Goal: Information Seeking & Learning: Learn about a topic

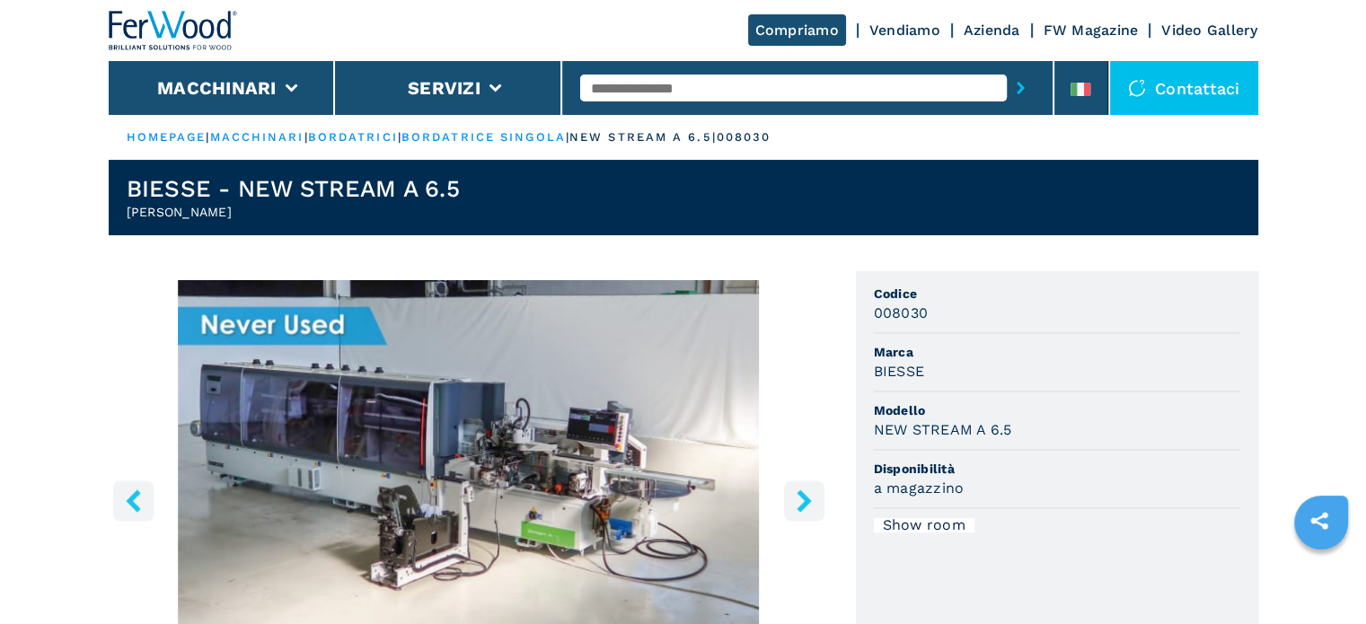
click at [682, 93] on input "text" at bounding box center [793, 88] width 427 height 27
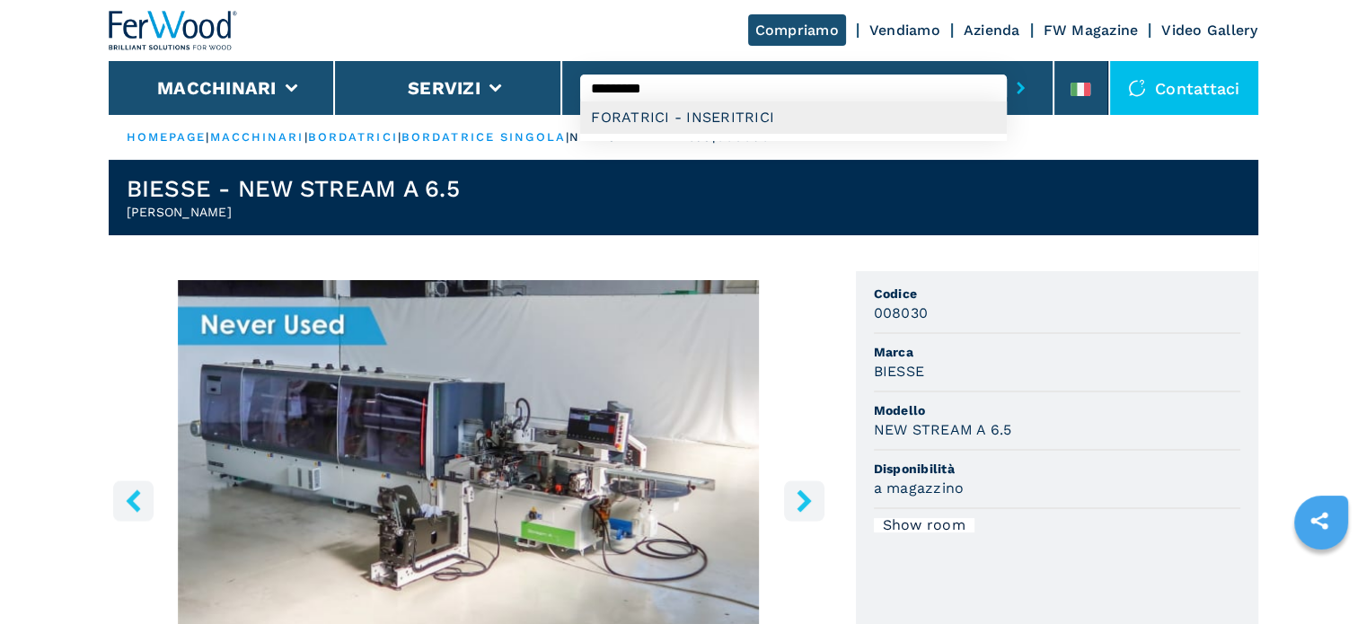
click at [675, 119] on div "FORATRICI - INSERITRICI" at bounding box center [793, 117] width 427 height 32
type input "**********"
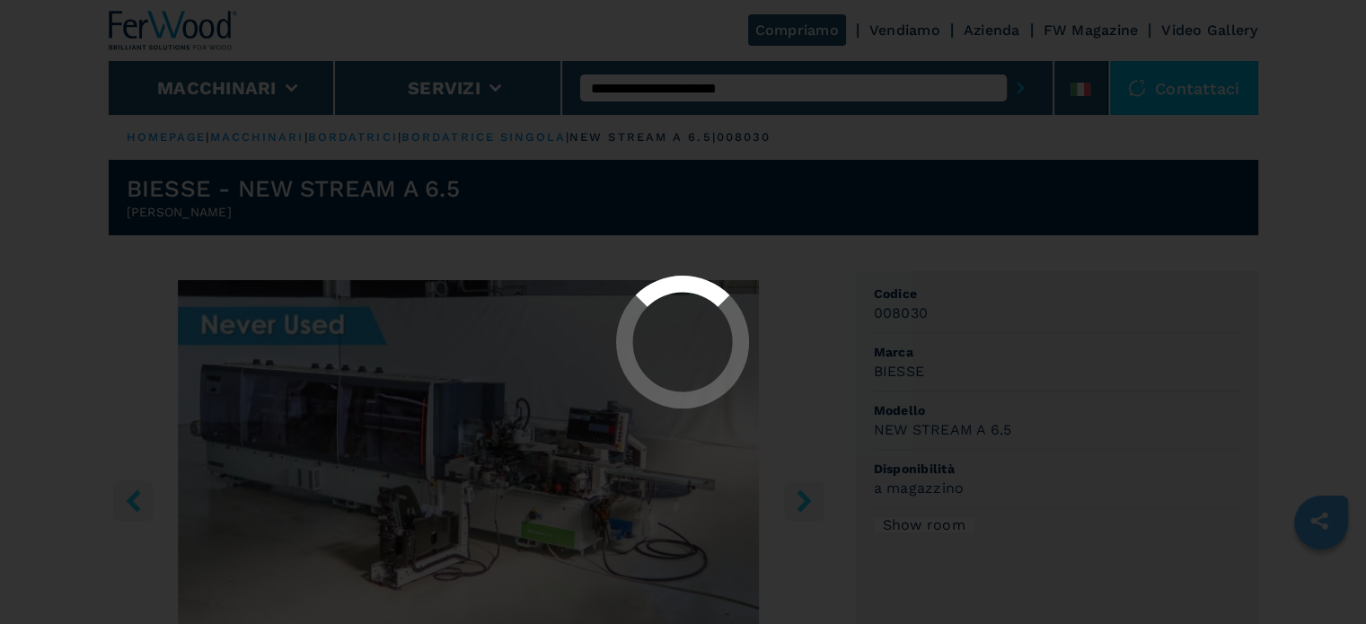
select select "**********"
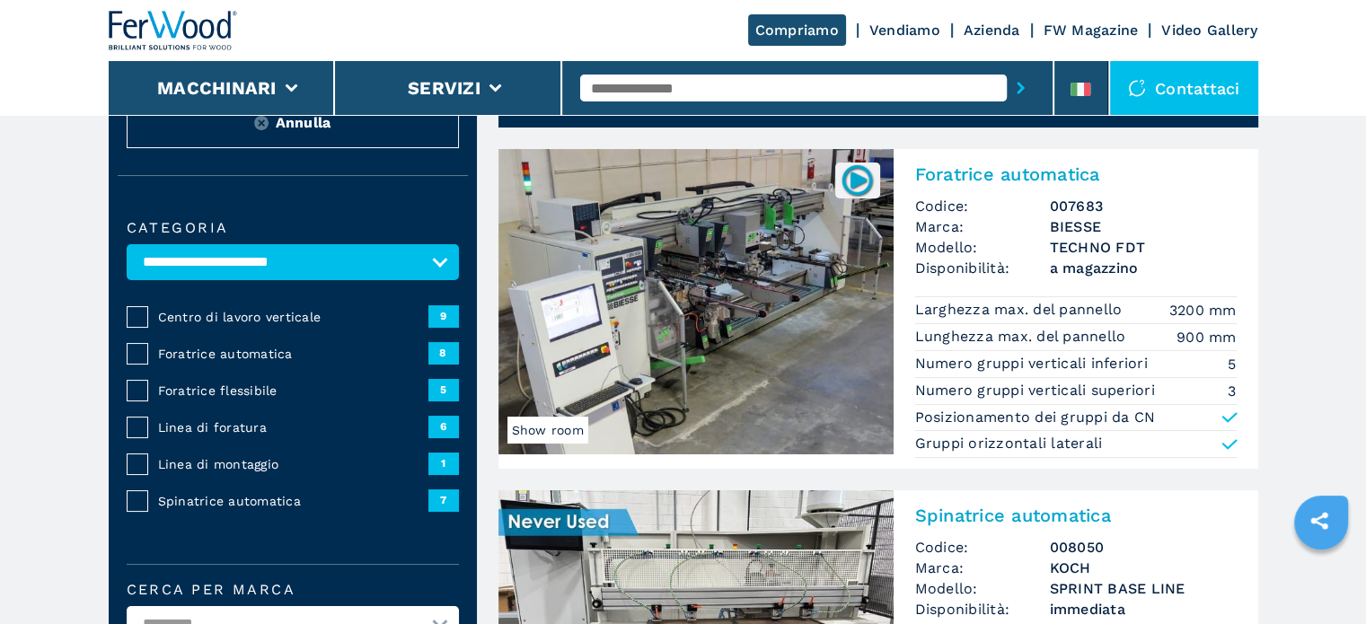
scroll to position [180, 0]
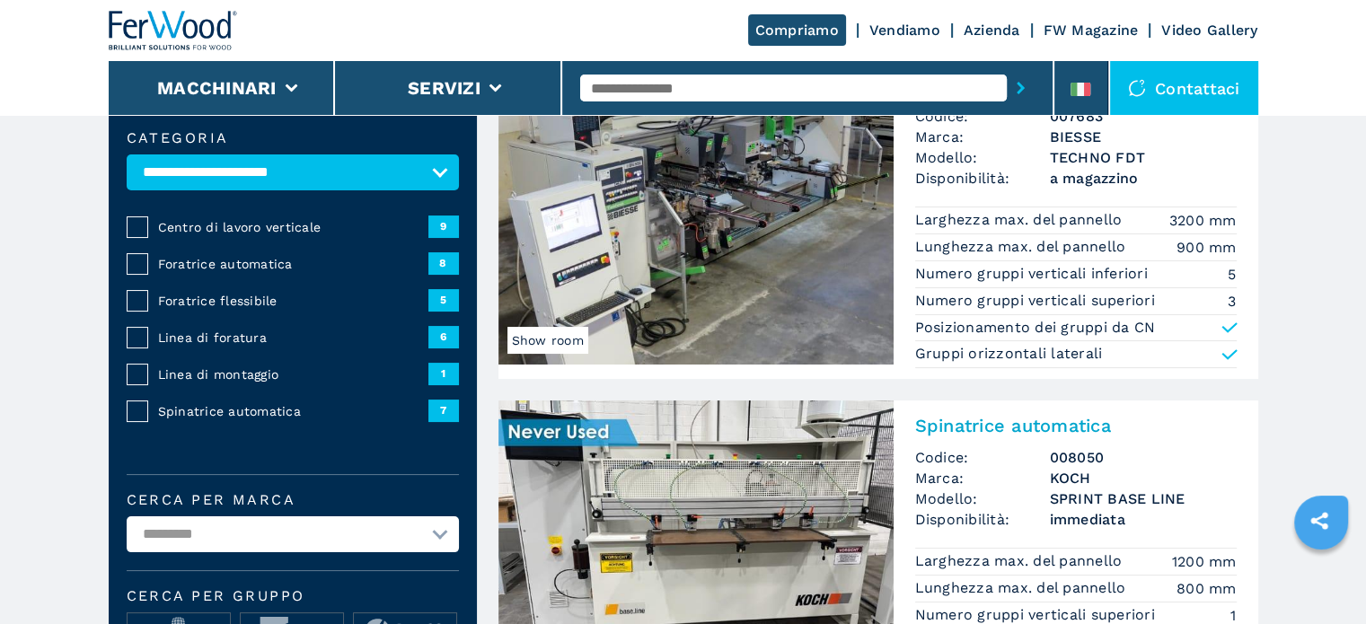
click at [254, 402] on span "Spinatrice automatica" at bounding box center [293, 411] width 270 height 18
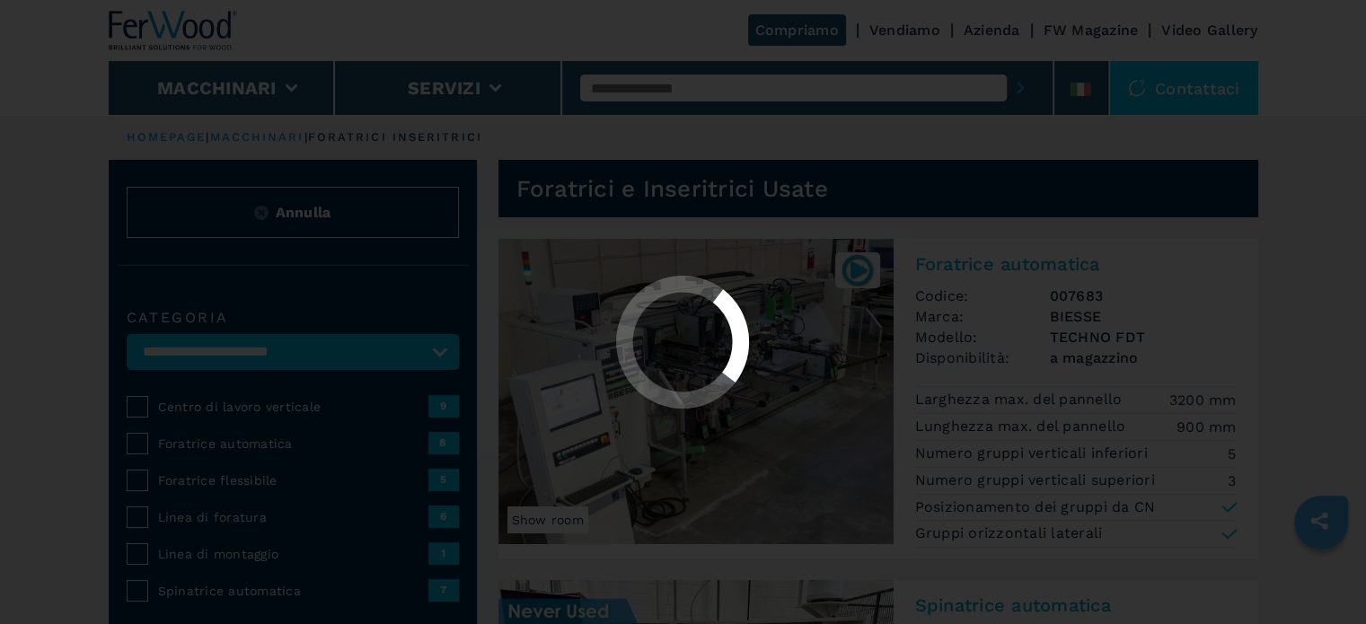
select select "**********"
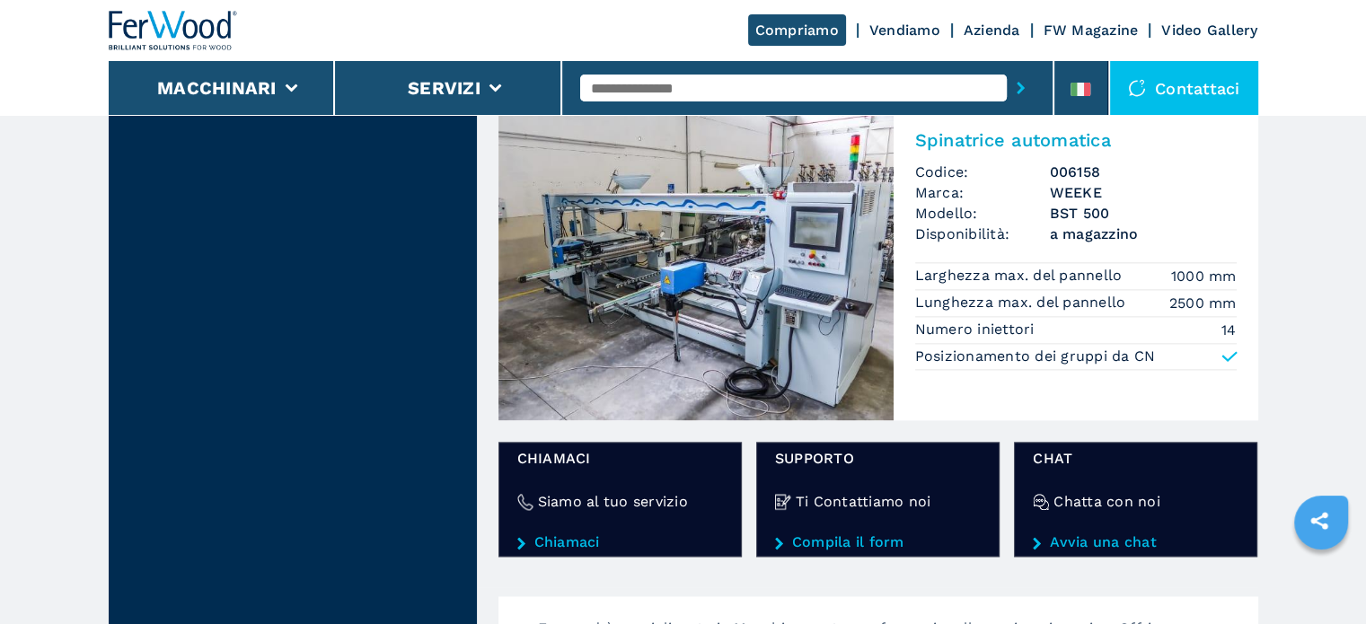
scroll to position [2066, 0]
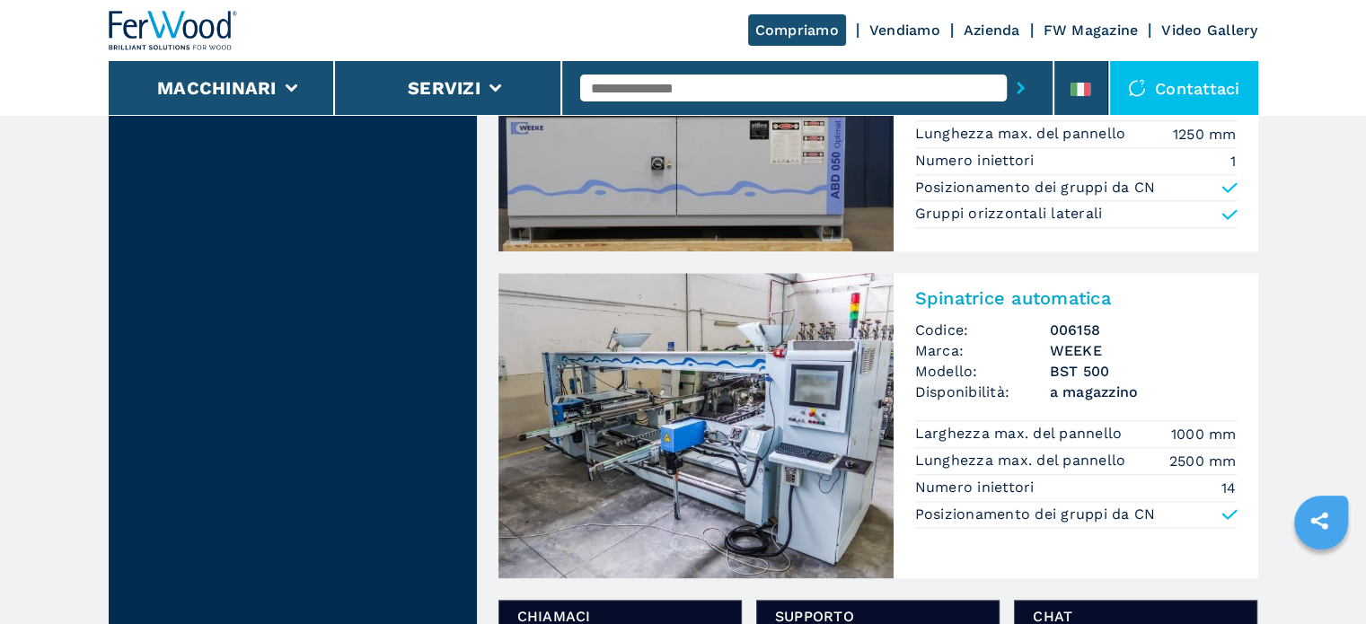
click at [679, 88] on input "text" at bounding box center [793, 88] width 427 height 27
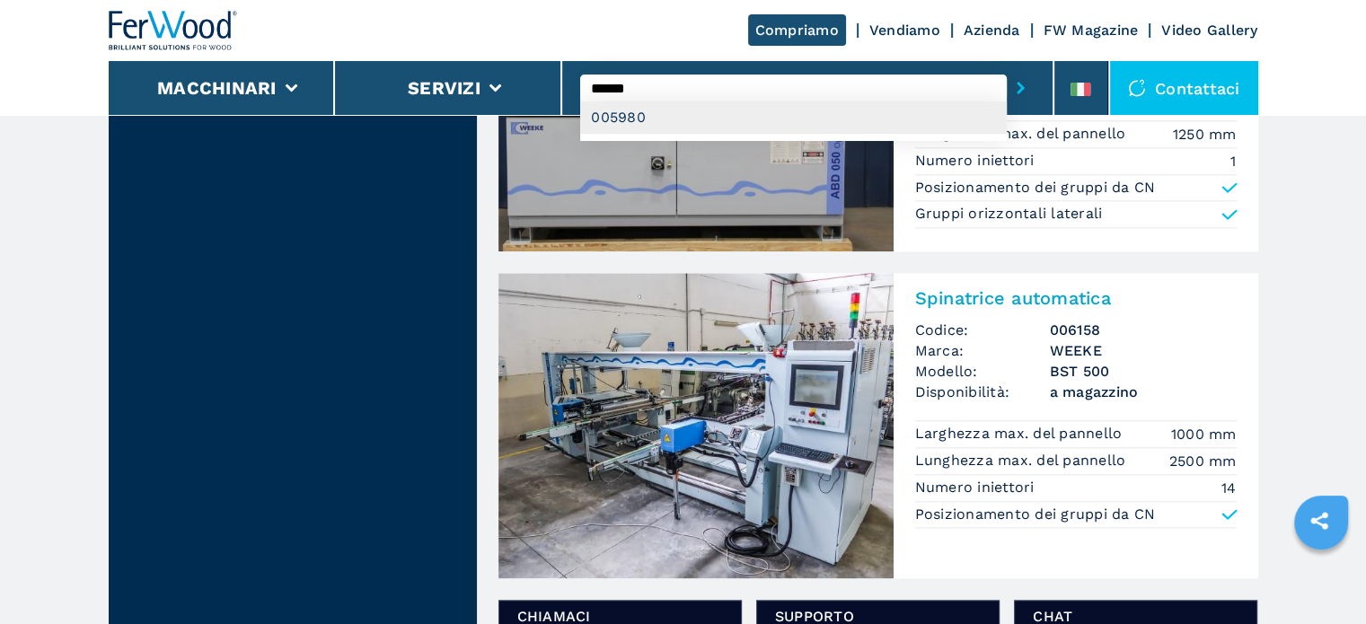
type input "******"
click at [645, 128] on div "005980" at bounding box center [793, 117] width 427 height 32
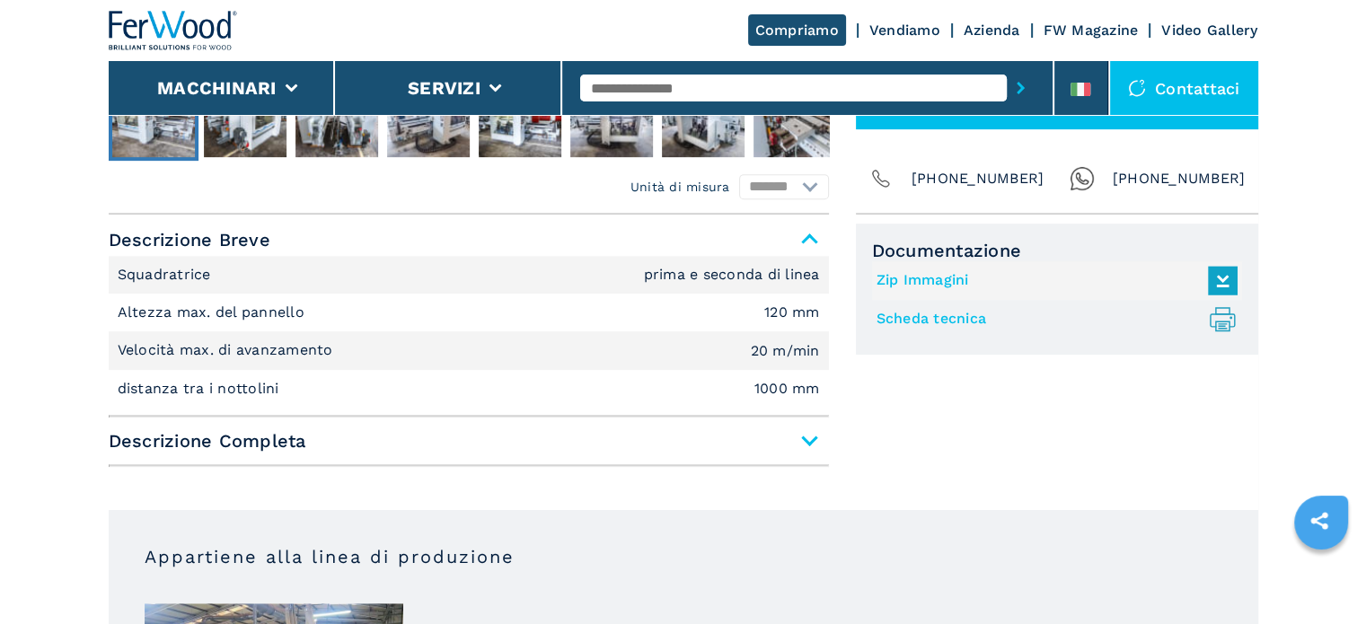
scroll to position [719, 0]
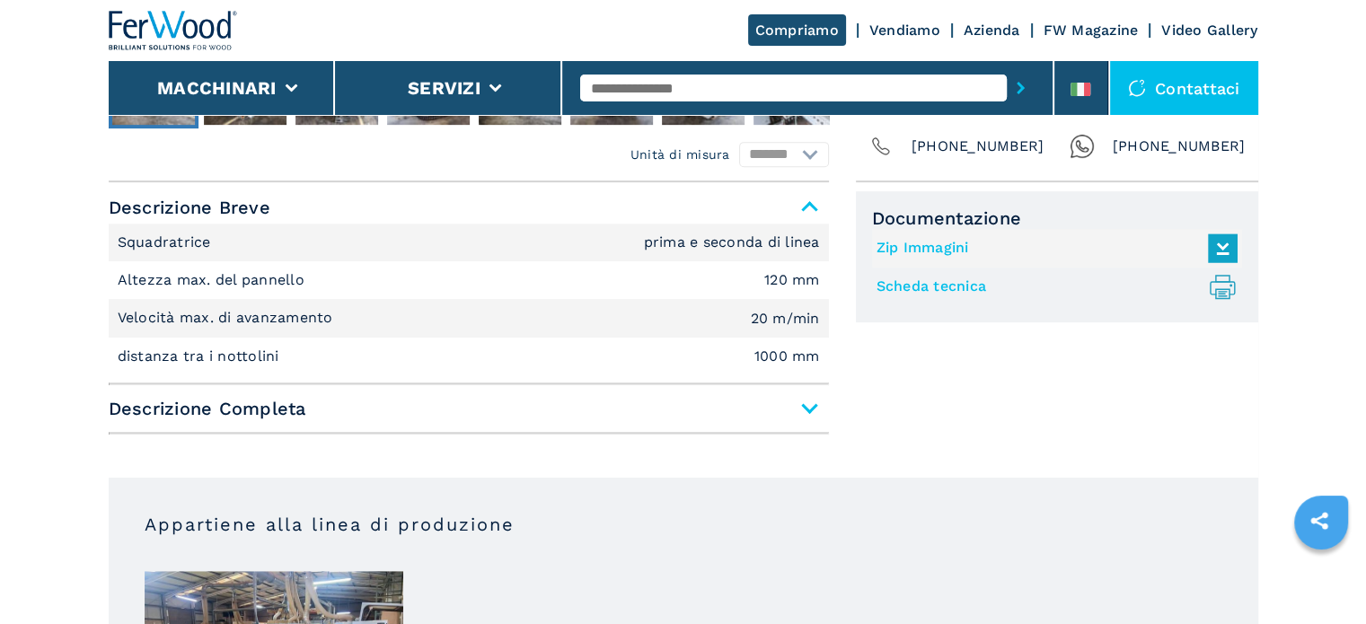
click at [803, 411] on span "Descrizione Completa" at bounding box center [469, 409] width 720 height 32
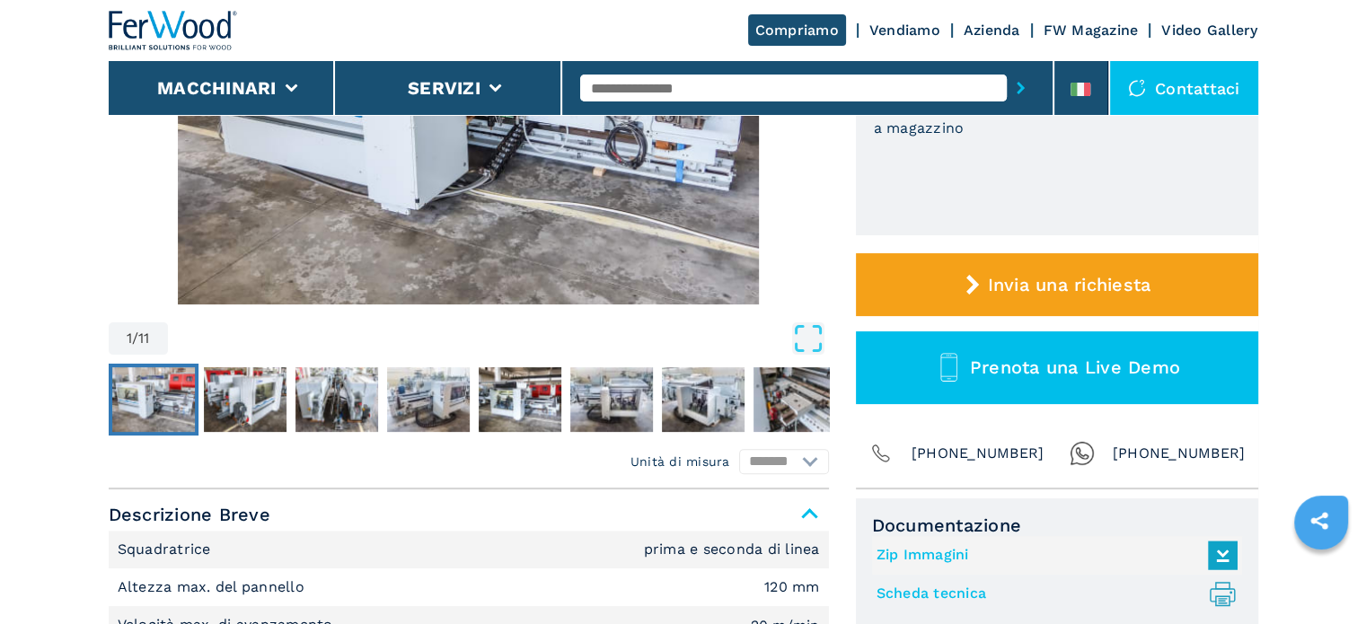
scroll to position [180, 0]
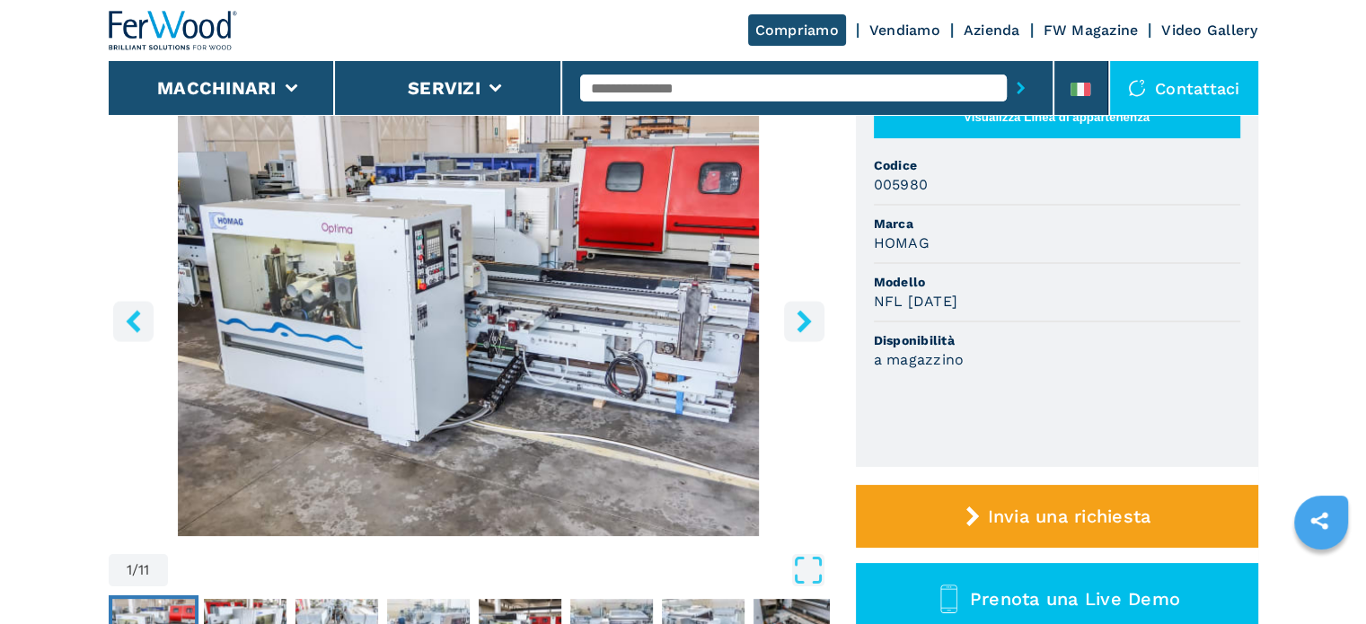
click at [721, 82] on input "text" at bounding box center [793, 88] width 427 height 27
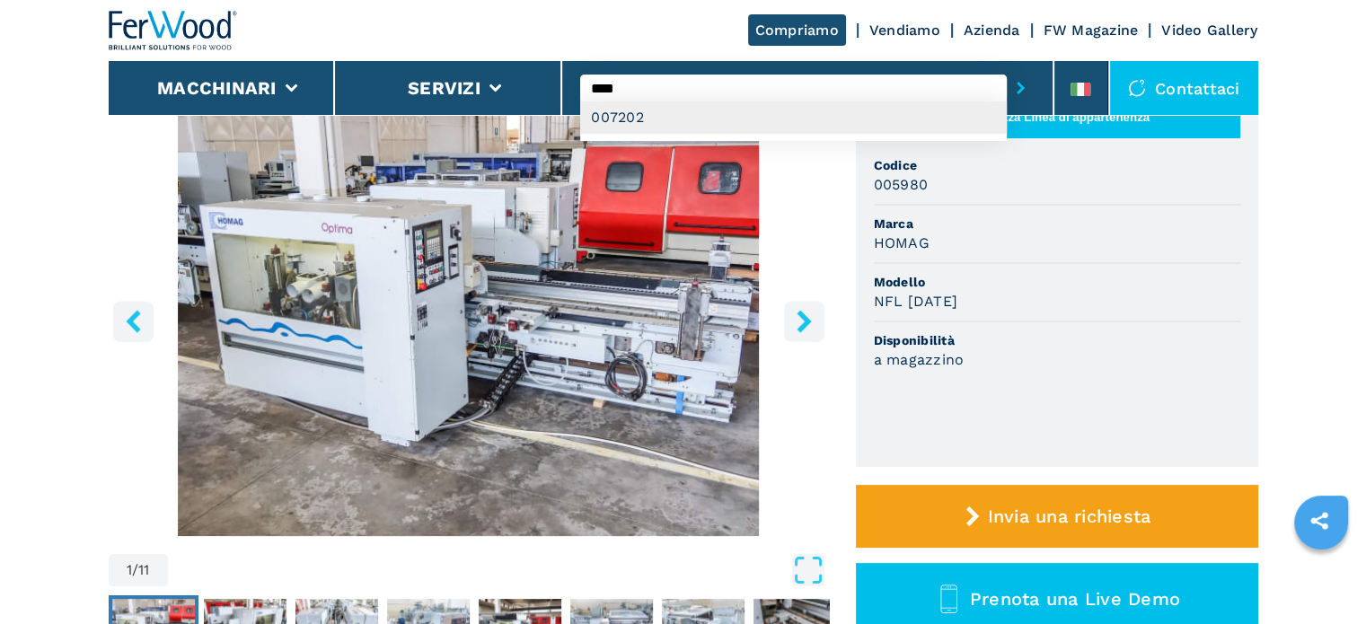
click at [705, 128] on div "007202" at bounding box center [793, 117] width 427 height 32
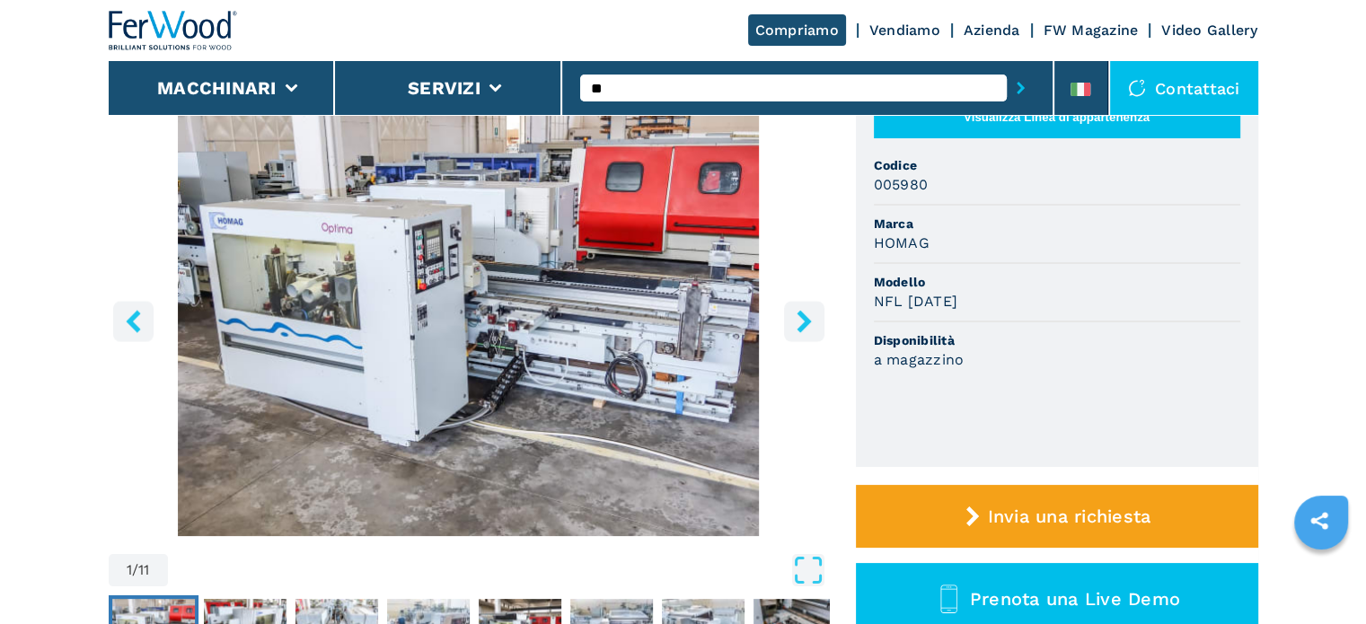
type input "*"
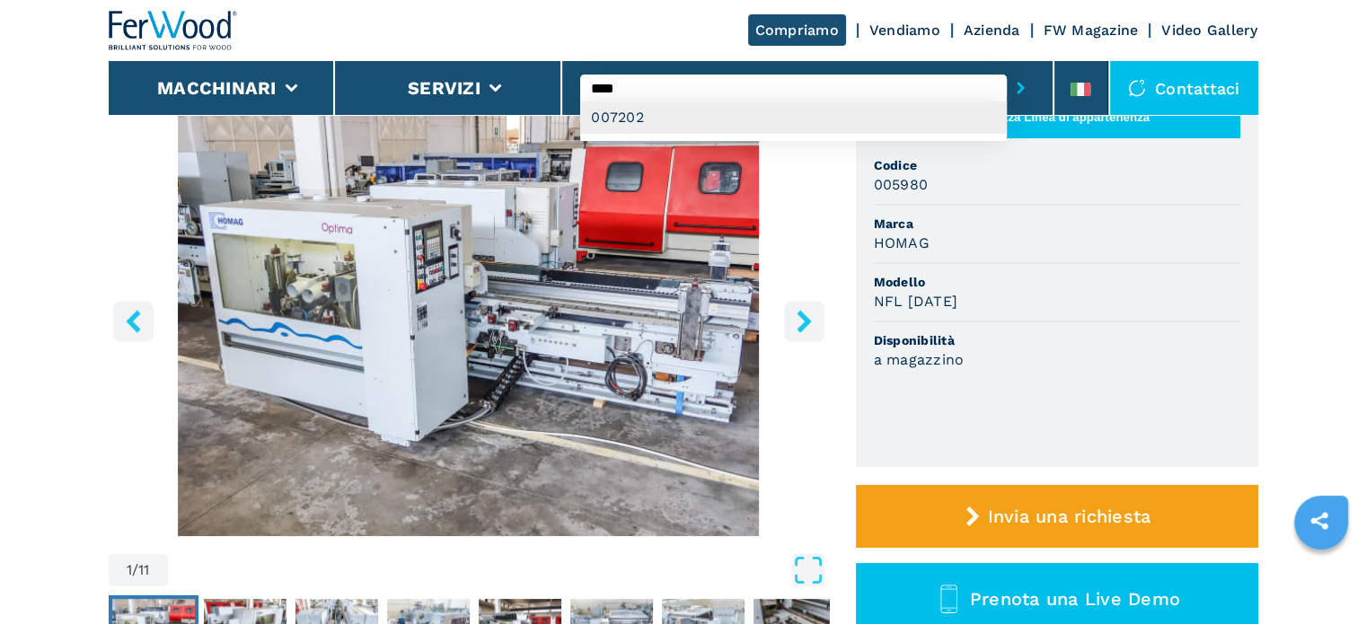
click at [631, 122] on div "007202" at bounding box center [793, 117] width 427 height 32
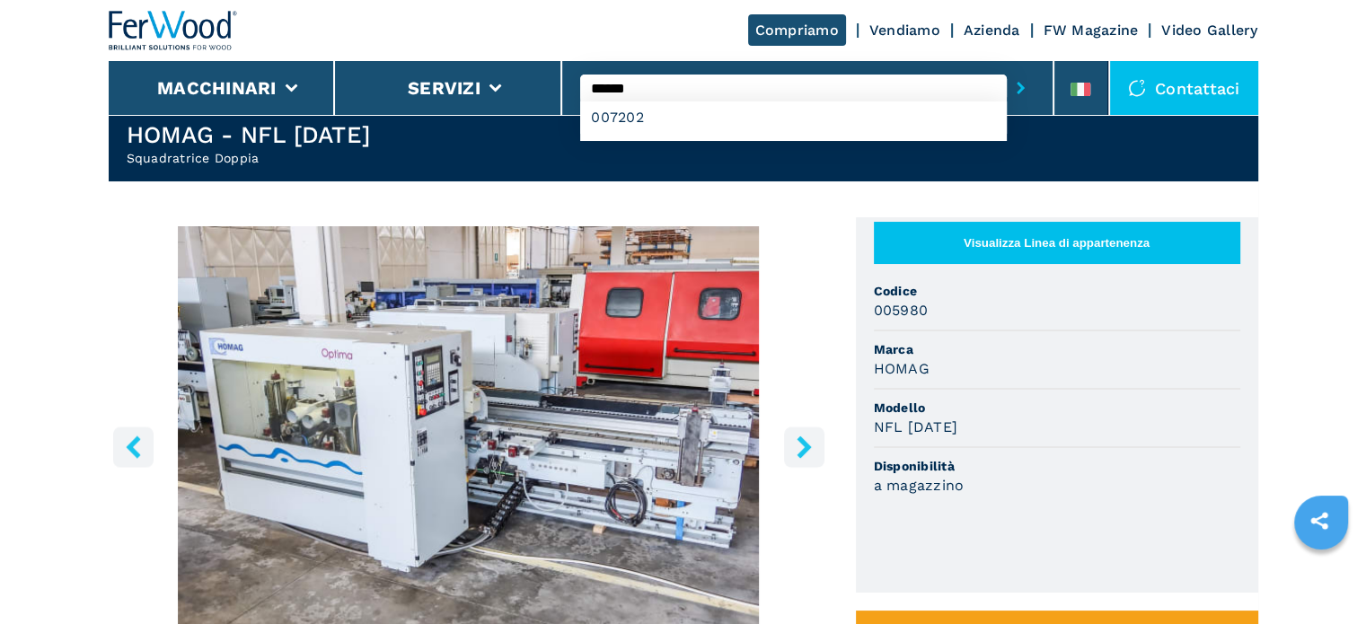
scroll to position [0, 0]
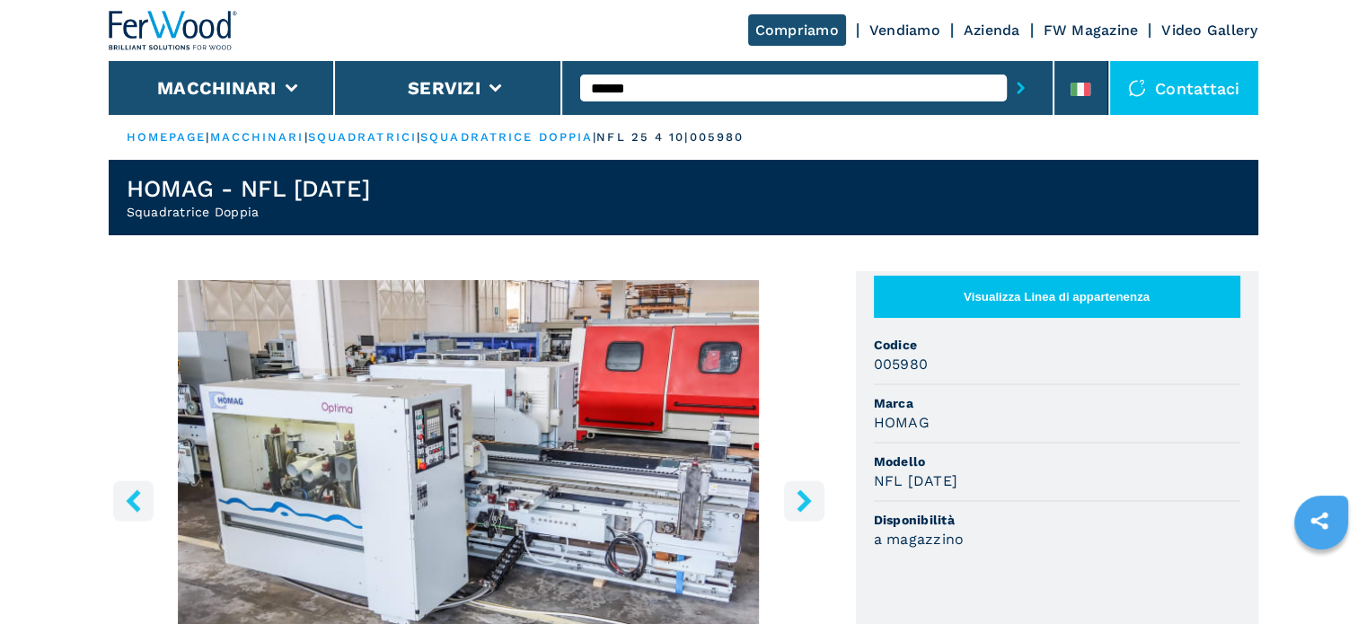
click at [805, 496] on icon "right-button" at bounding box center [804, 501] width 14 height 22
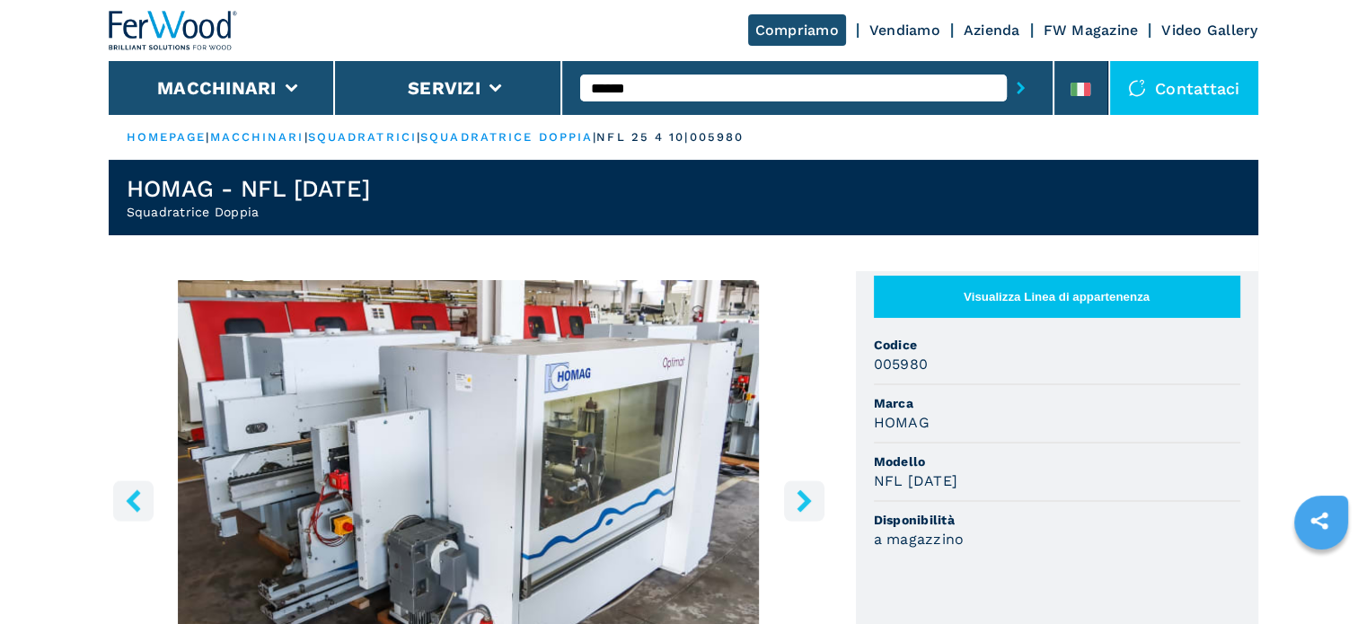
click at [805, 496] on icon "right-button" at bounding box center [804, 501] width 14 height 22
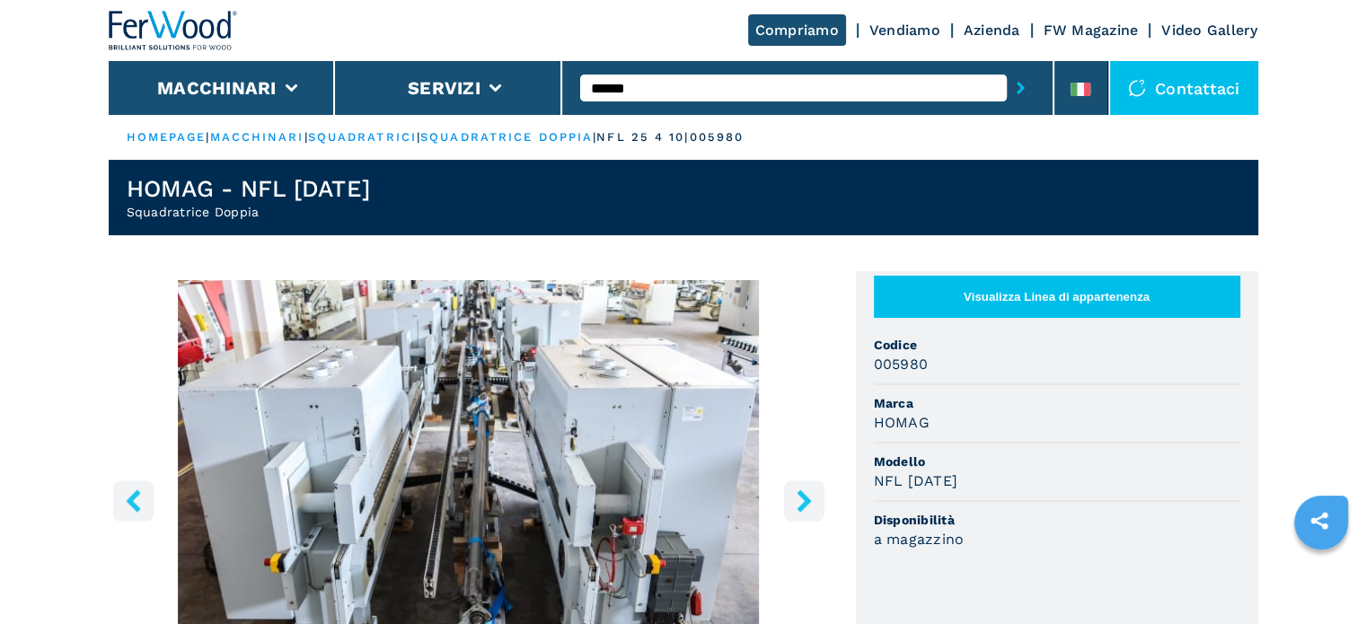
click at [805, 496] on icon "right-button" at bounding box center [804, 501] width 14 height 22
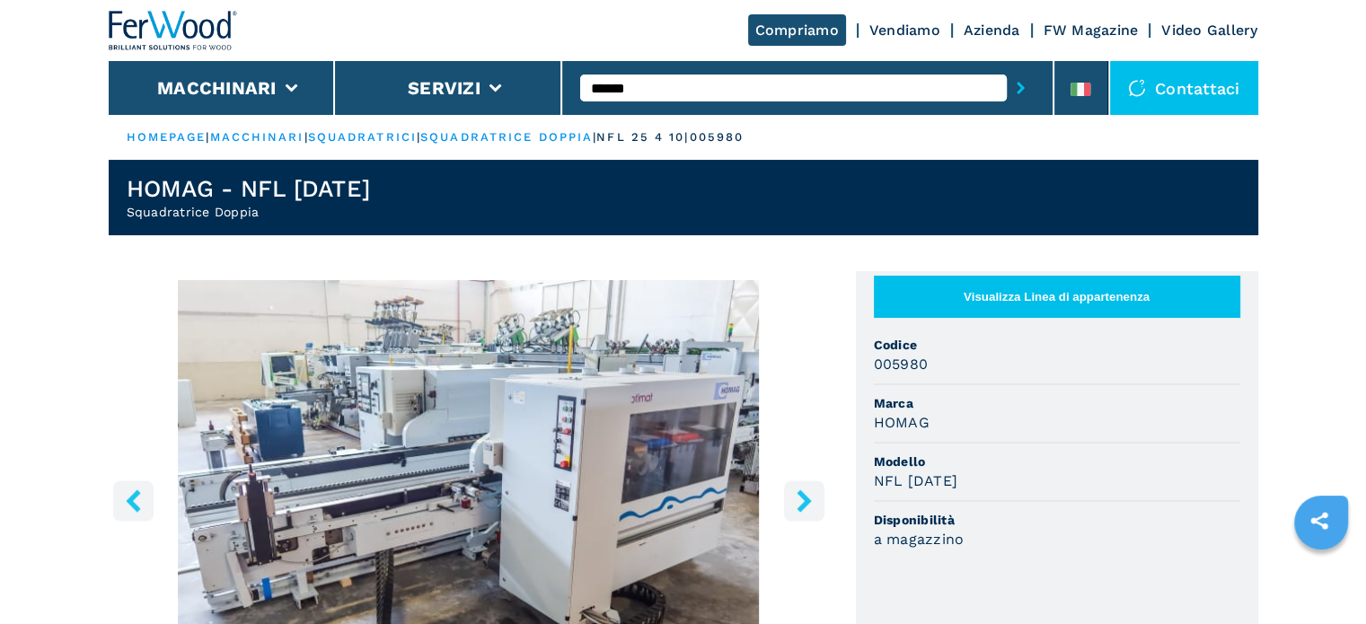
click at [805, 496] on icon "right-button" at bounding box center [804, 501] width 14 height 22
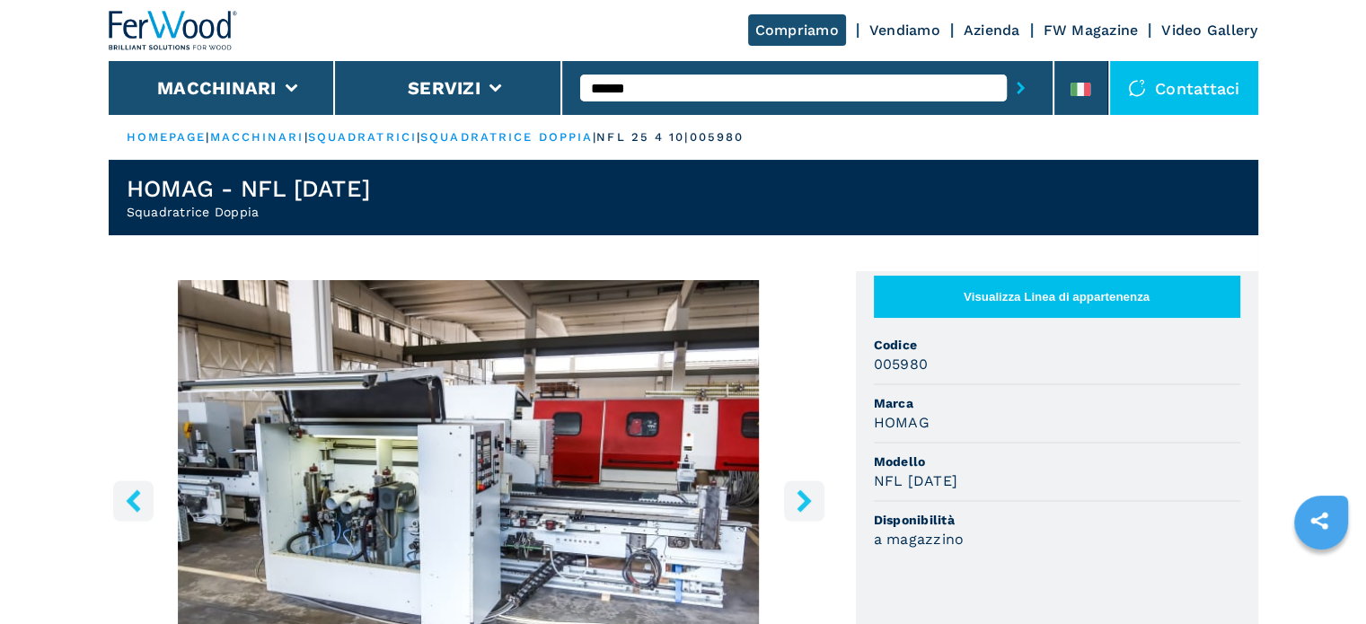
click at [805, 496] on icon "right-button" at bounding box center [804, 501] width 14 height 22
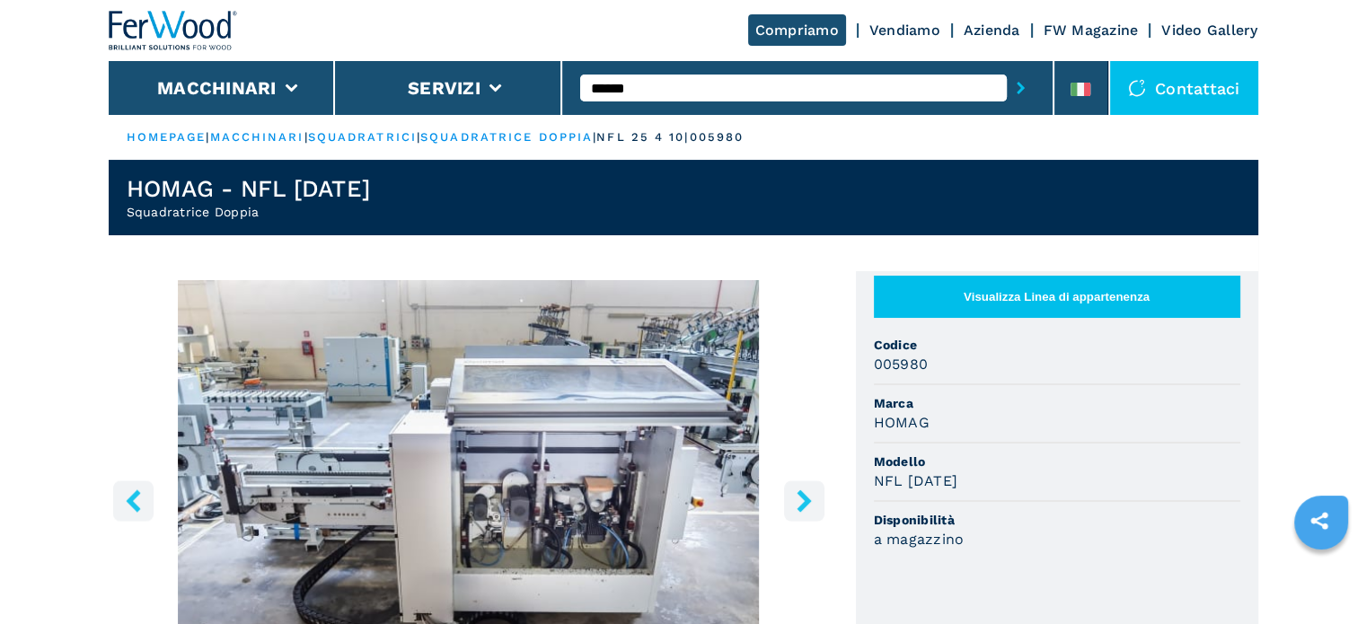
click at [805, 496] on icon "right-button" at bounding box center [804, 501] width 14 height 22
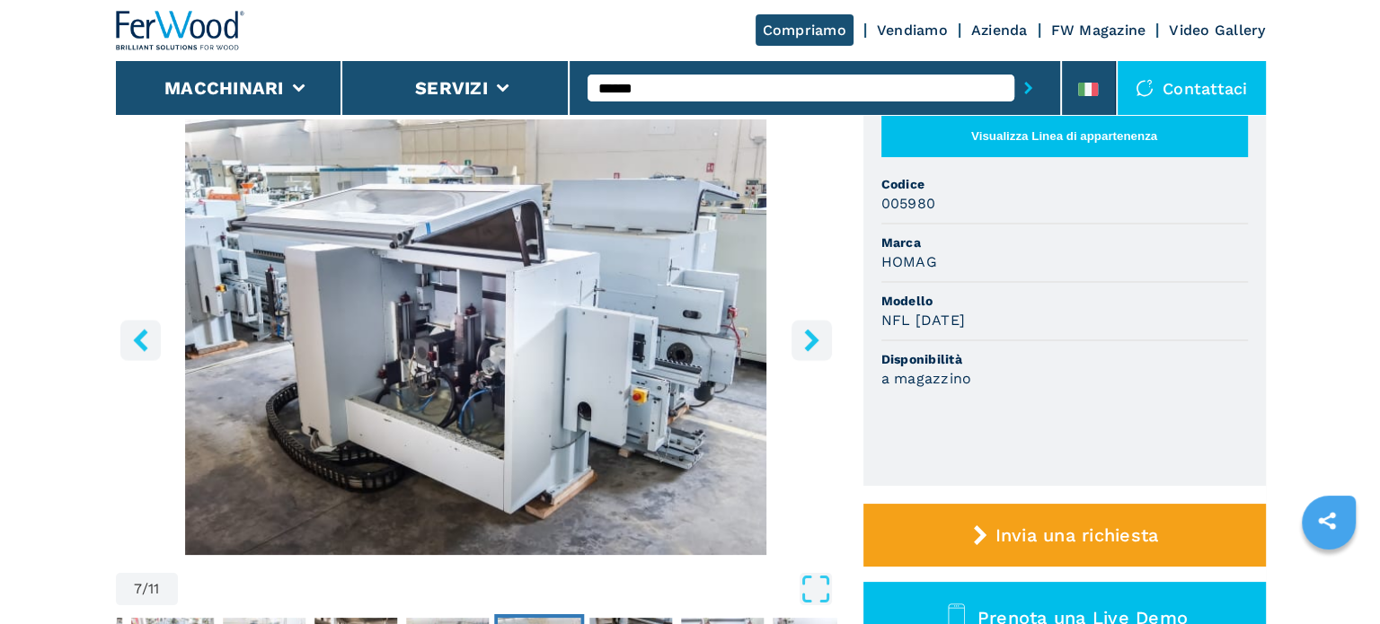
scroll to position [180, 0]
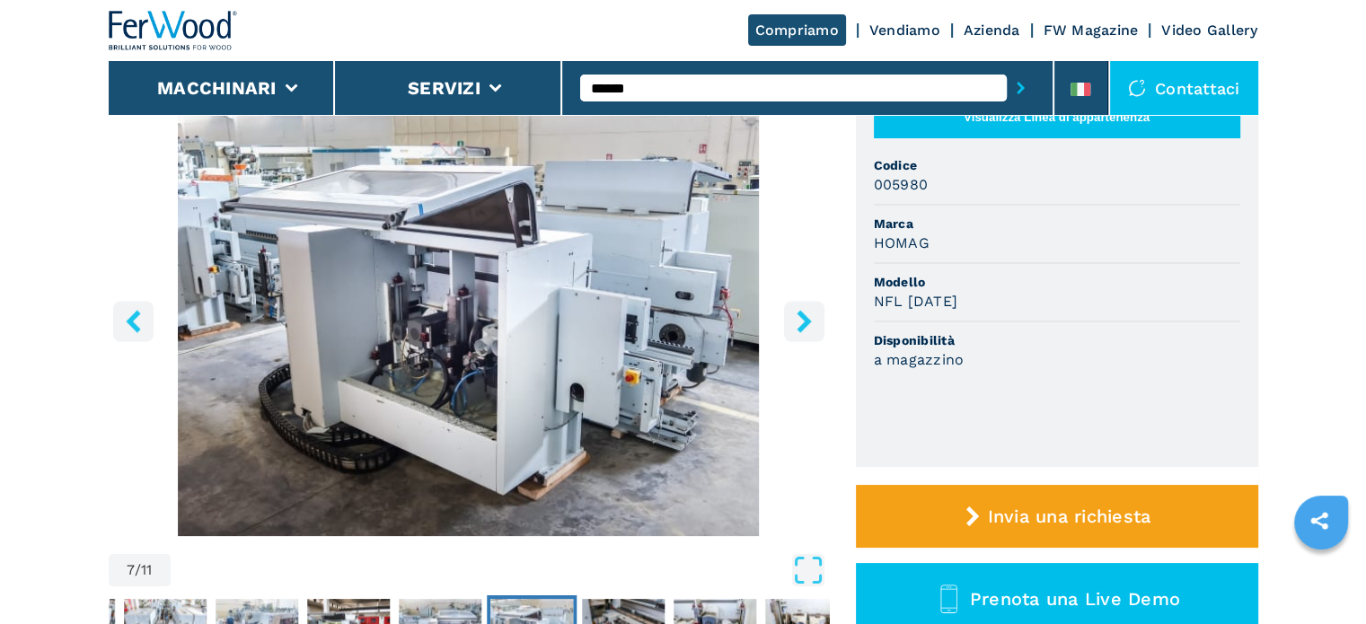
click at [798, 319] on icon "right-button" at bounding box center [804, 321] width 22 height 22
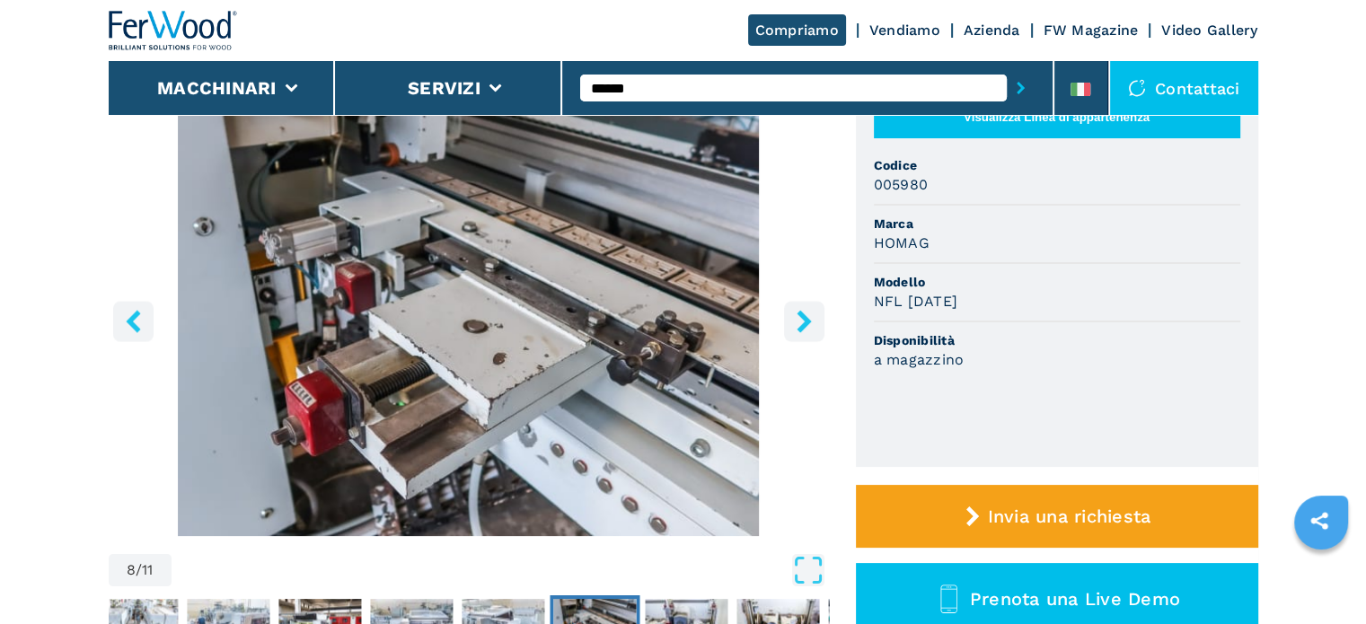
click at [798, 319] on icon "right-button" at bounding box center [804, 321] width 22 height 22
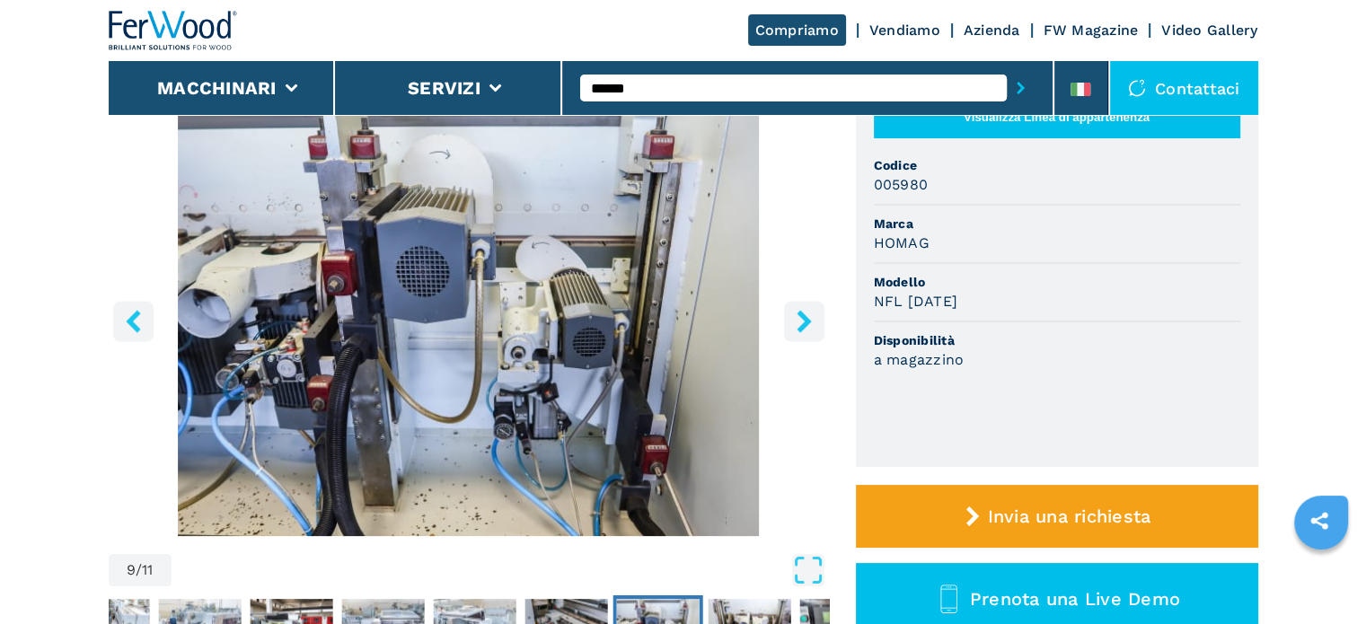
click at [798, 319] on icon "right-button" at bounding box center [804, 321] width 22 height 22
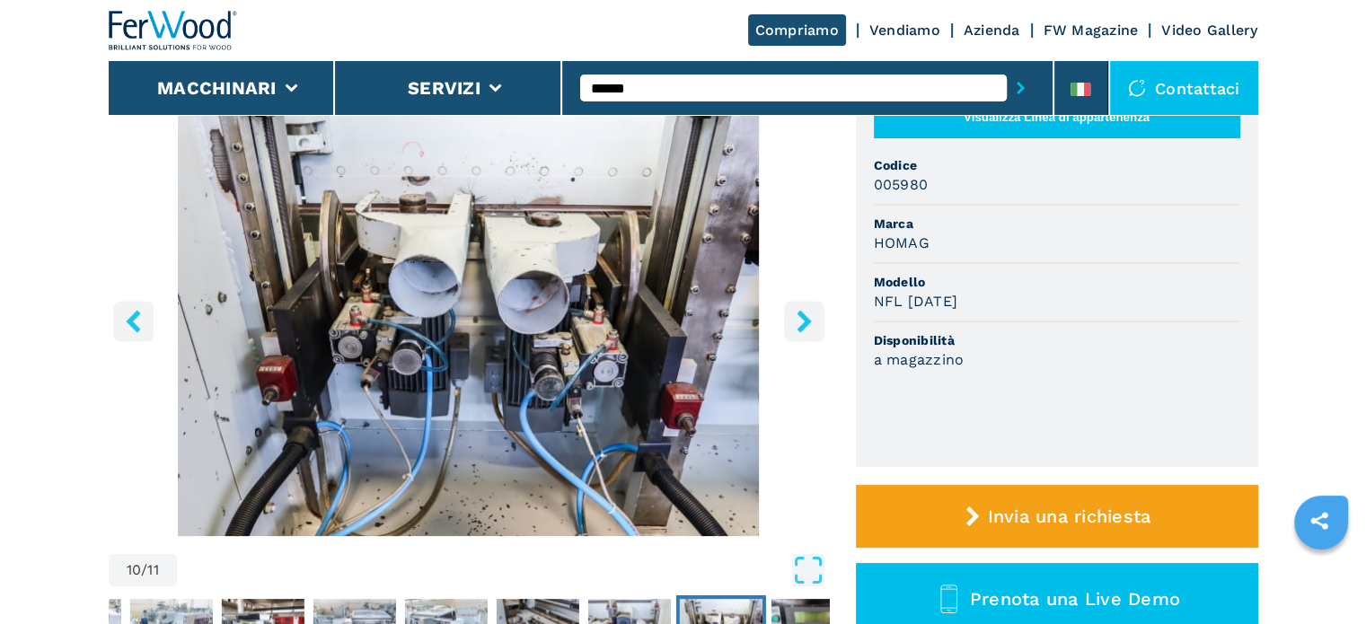
click at [798, 319] on icon "right-button" at bounding box center [804, 321] width 22 height 22
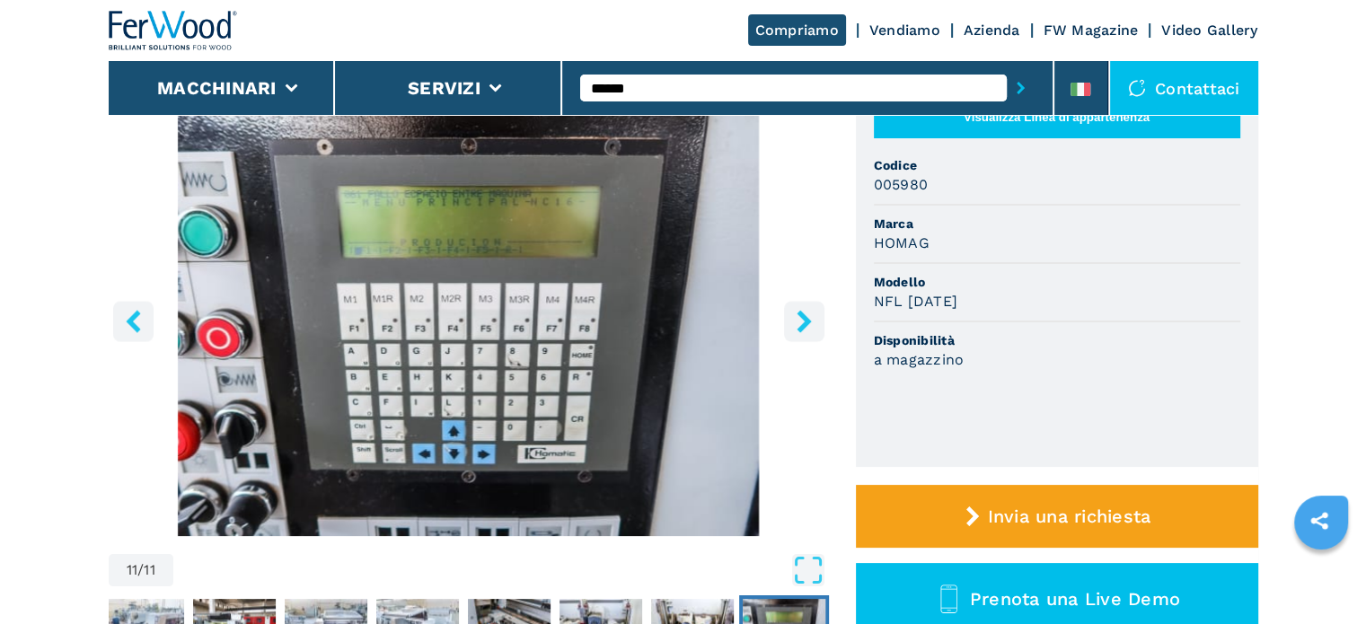
click at [798, 319] on icon "right-button" at bounding box center [804, 321] width 22 height 22
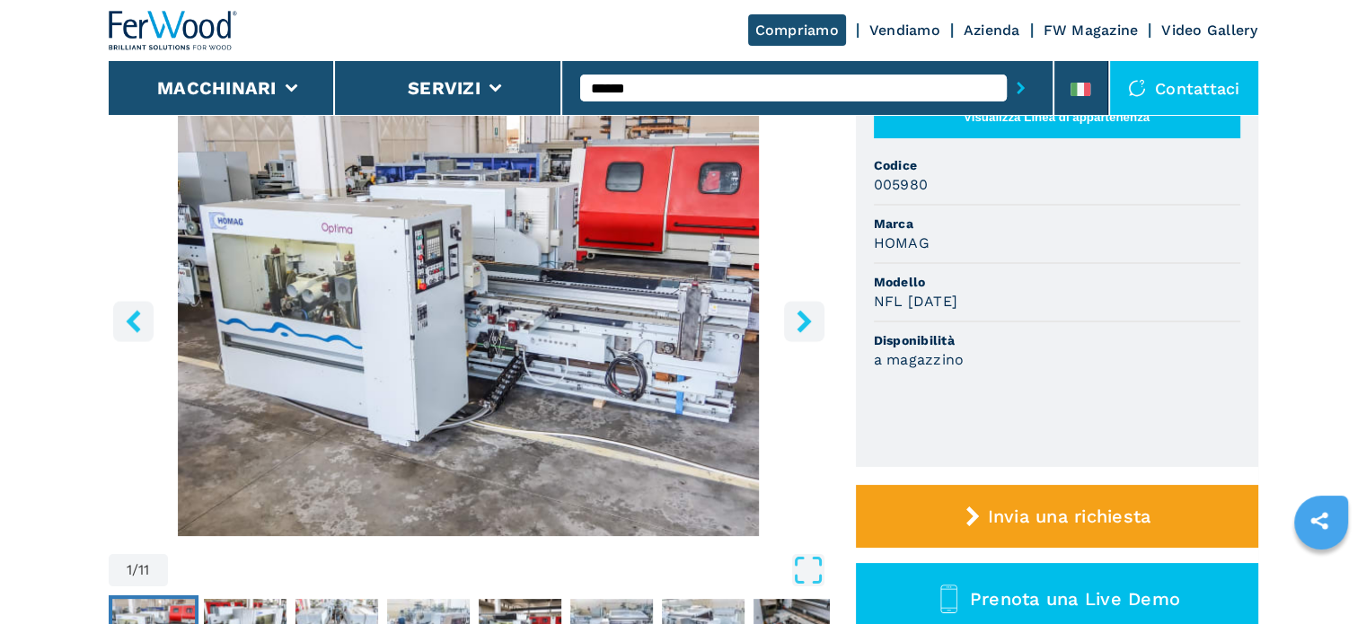
click at [654, 93] on input "******" at bounding box center [793, 88] width 427 height 27
click at [638, 175] on img "Go to Slide 1" at bounding box center [469, 319] width 720 height 436
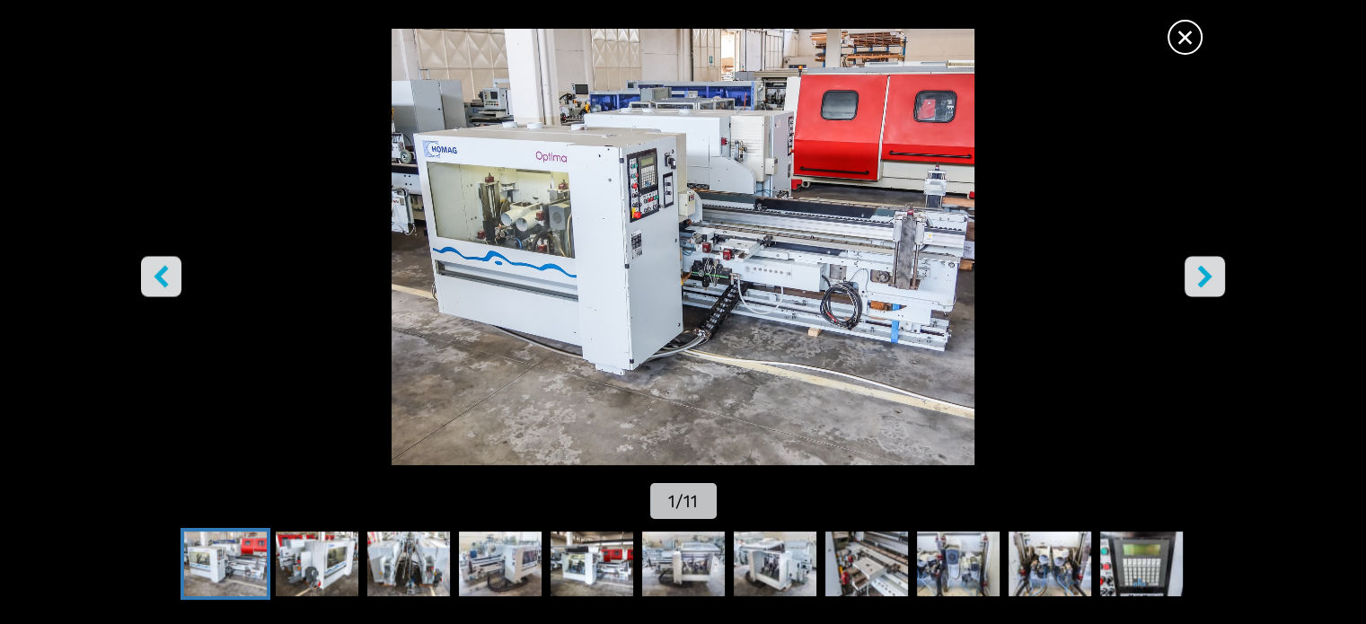
click at [1208, 287] on icon "right-button" at bounding box center [1205, 276] width 22 height 22
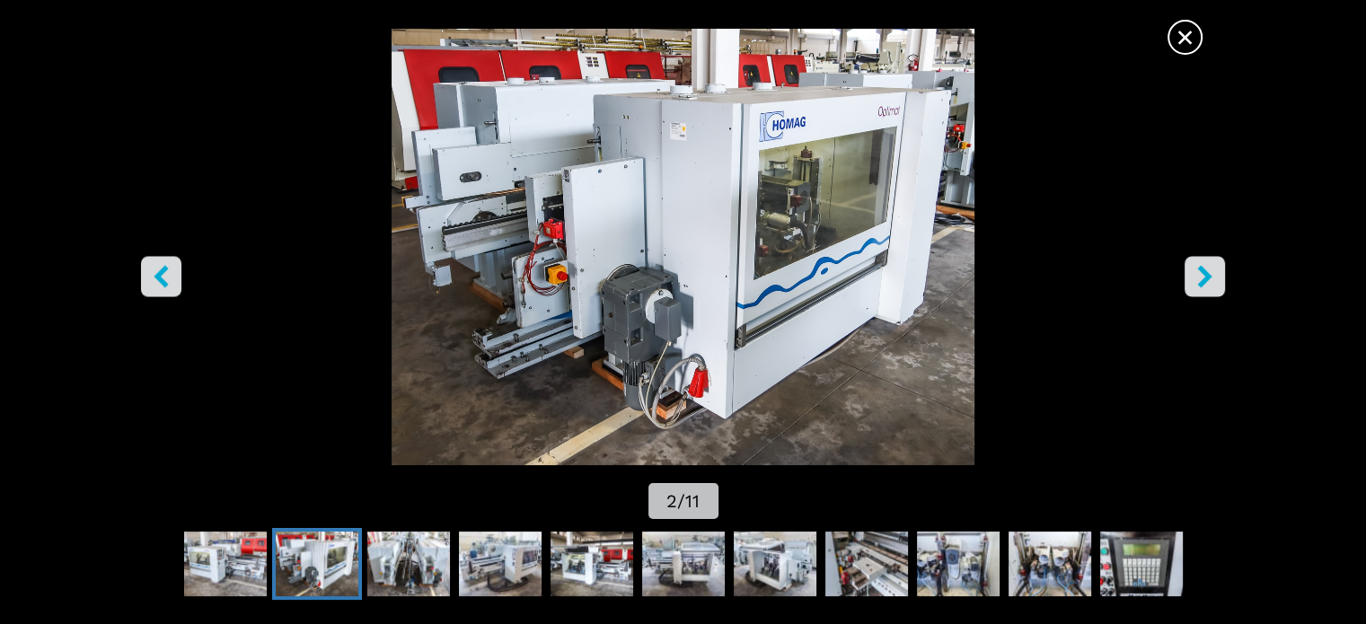
click at [1210, 282] on icon "right-button" at bounding box center [1205, 276] width 22 height 22
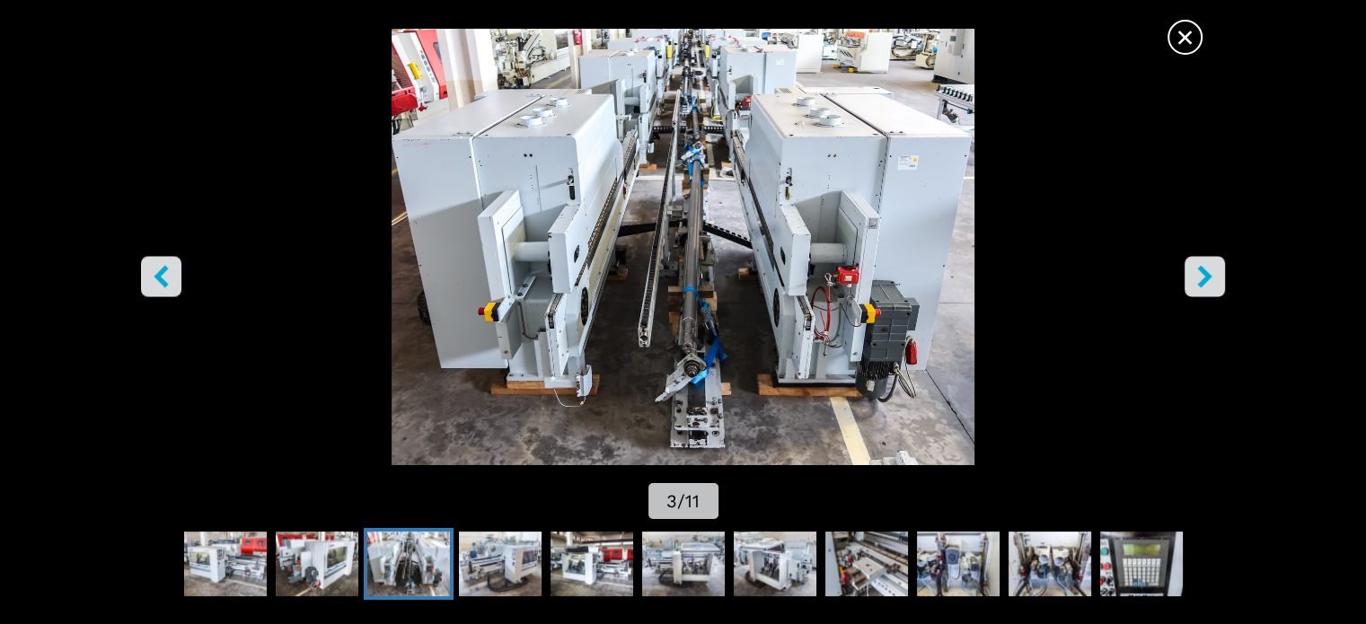
click at [1210, 282] on icon "right-button" at bounding box center [1205, 276] width 22 height 22
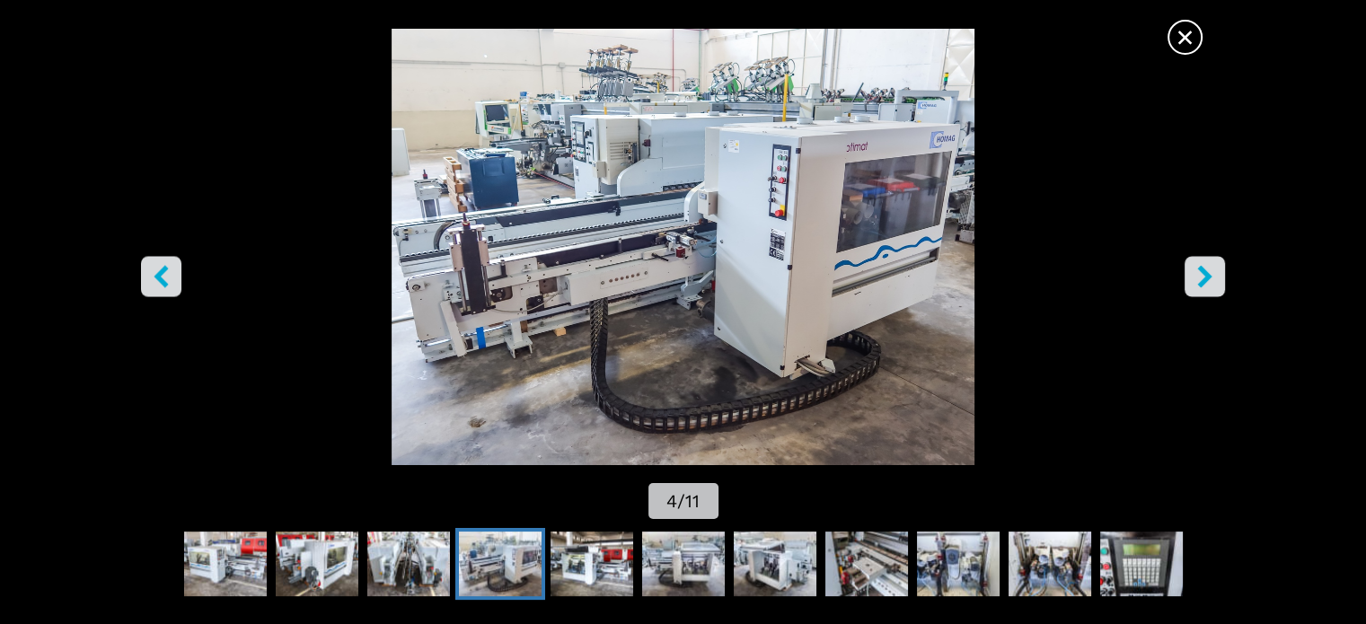
click at [1187, 40] on span "×" at bounding box center [1184, 33] width 31 height 31
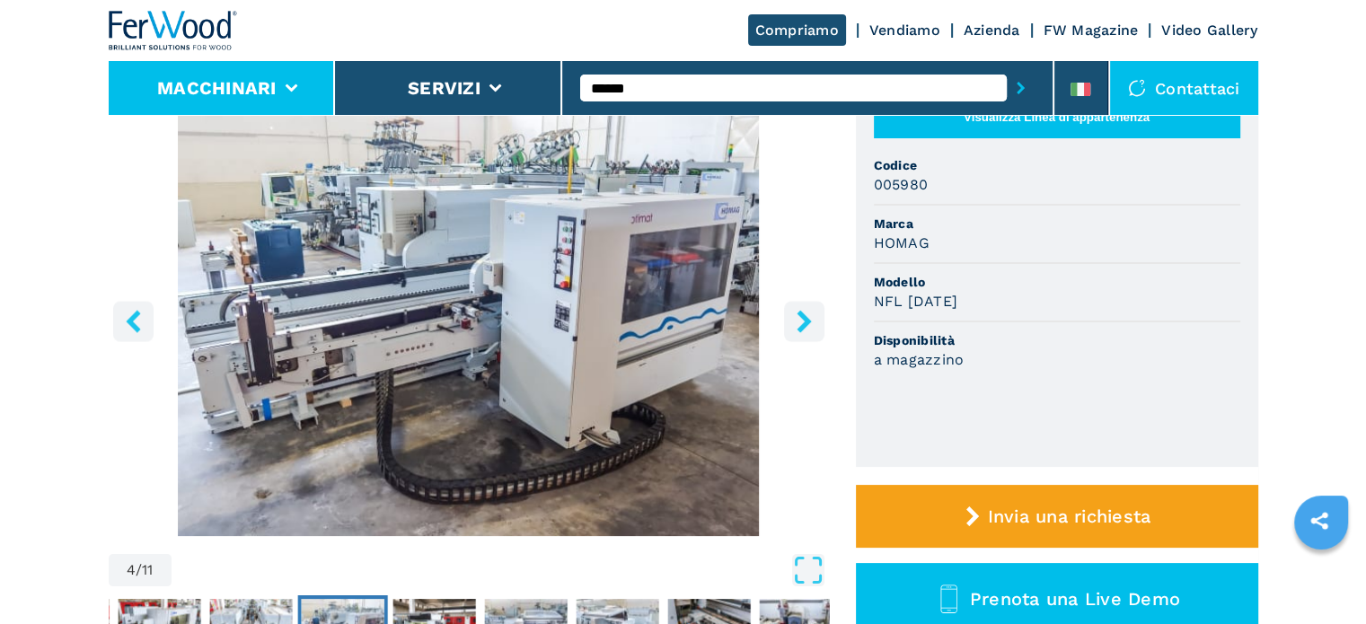
click at [234, 80] on button "Macchinari" at bounding box center [216, 88] width 119 height 22
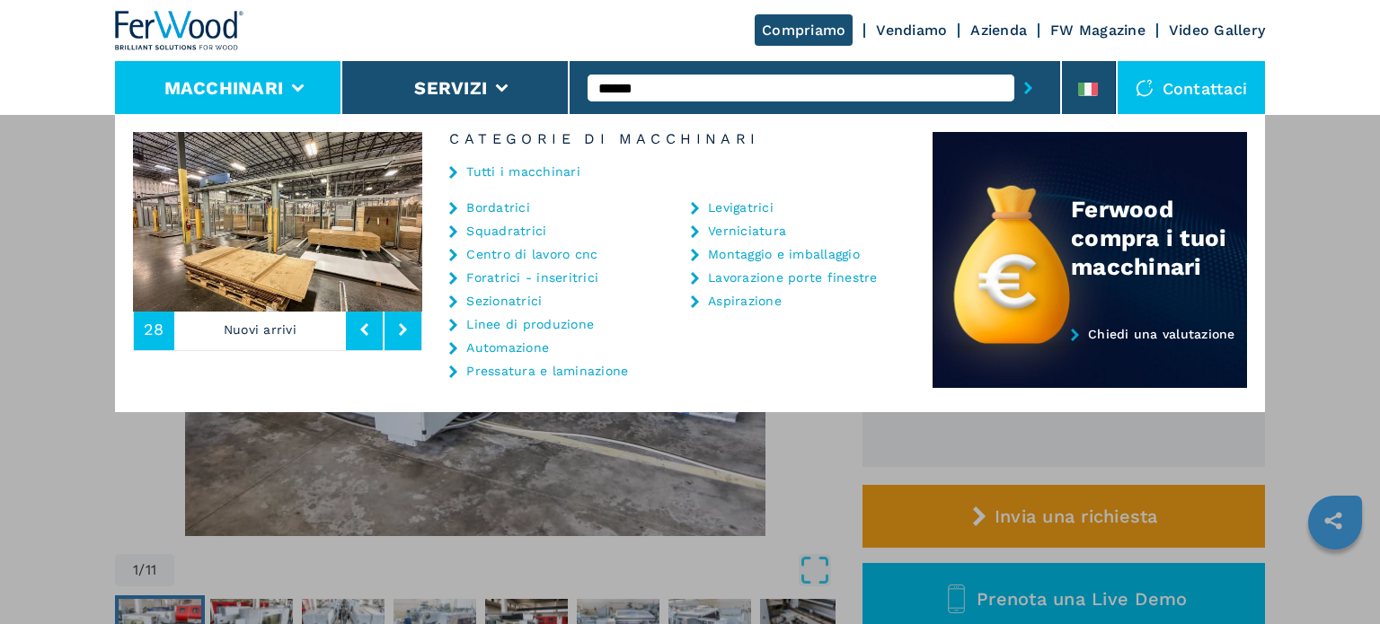
click at [667, 89] on input "******" at bounding box center [800, 88] width 427 height 27
type input "******"
click at [1014, 67] on button "submit-button" at bounding box center [1028, 87] width 28 height 41
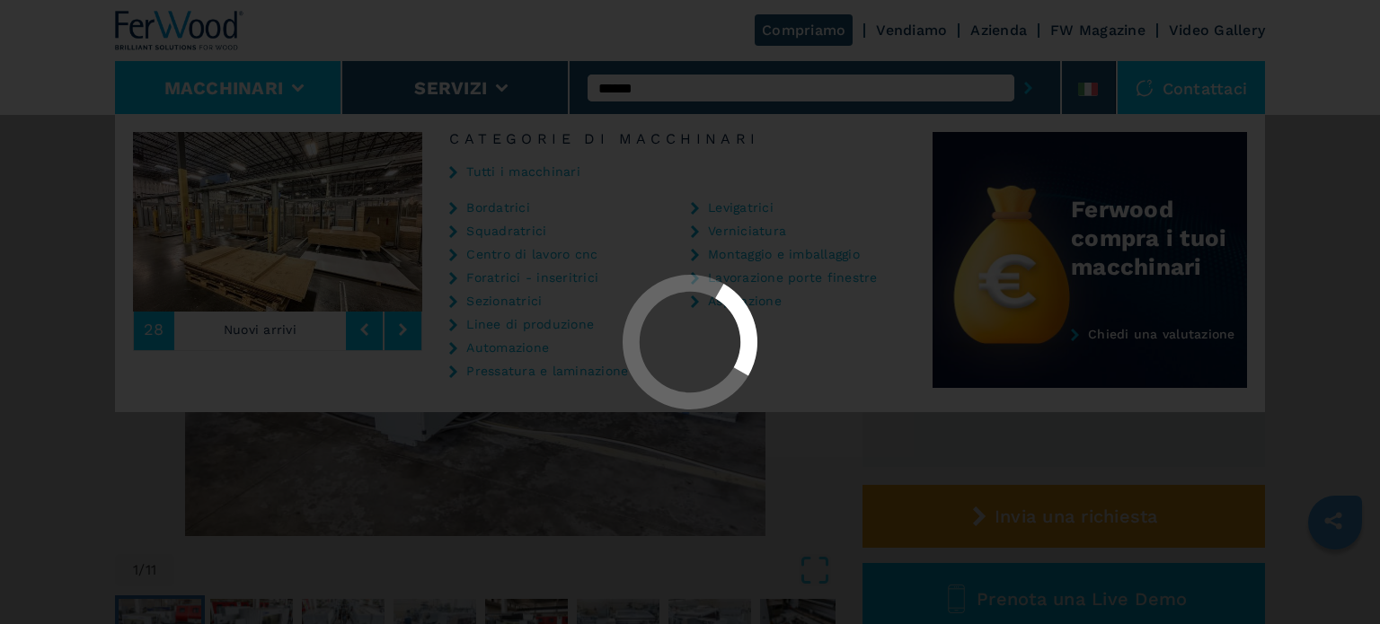
scroll to position [0, 0]
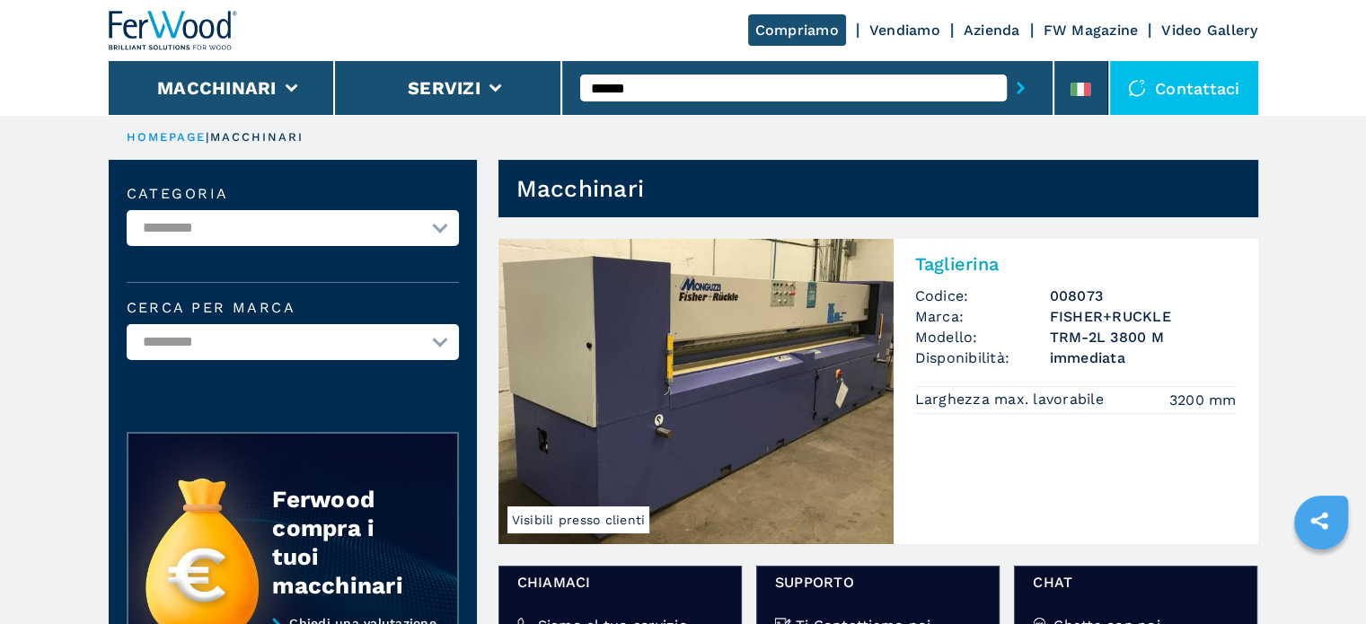
click at [710, 98] on input "******" at bounding box center [793, 88] width 427 height 27
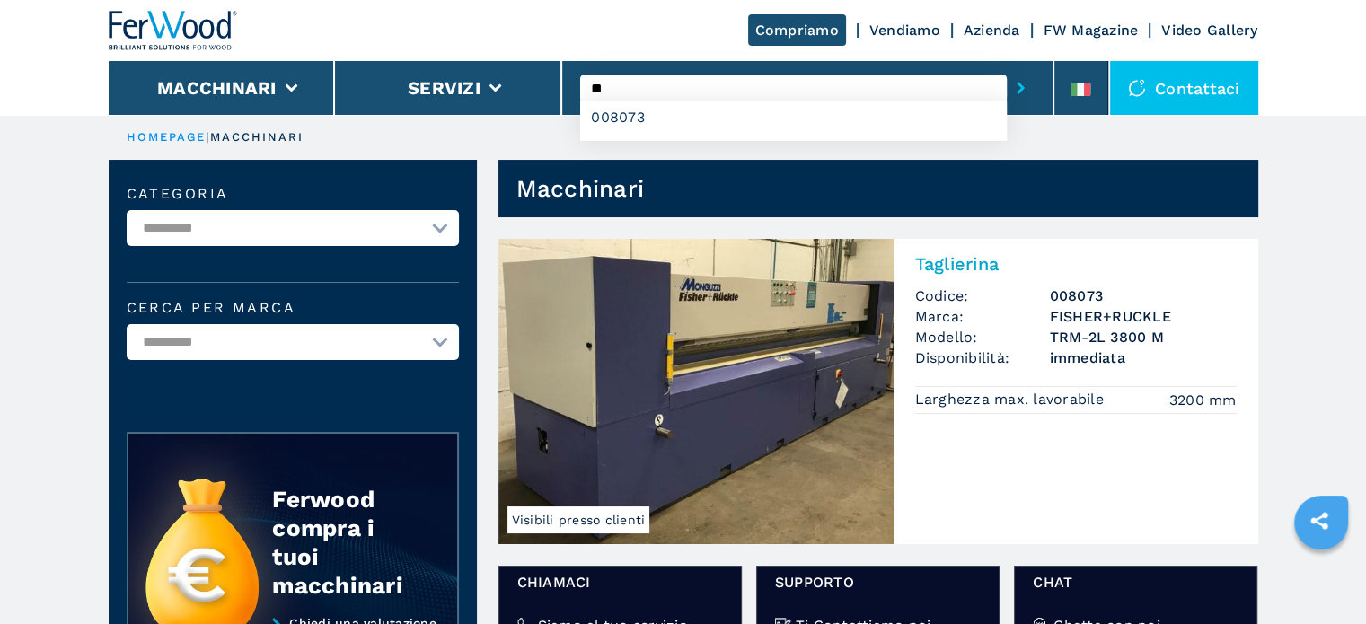
type input "*"
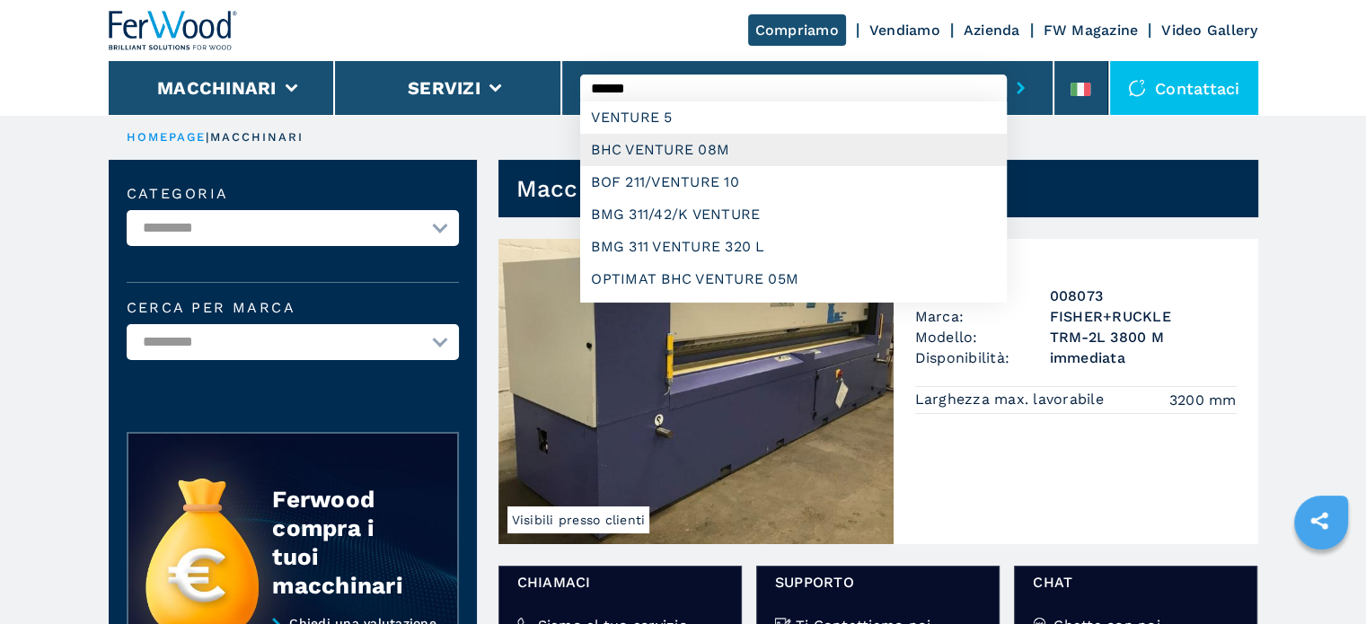
click at [713, 145] on div "BHC VENTURE 08M" at bounding box center [793, 150] width 427 height 32
type input "**********"
